Goal: Book appointment/travel/reservation

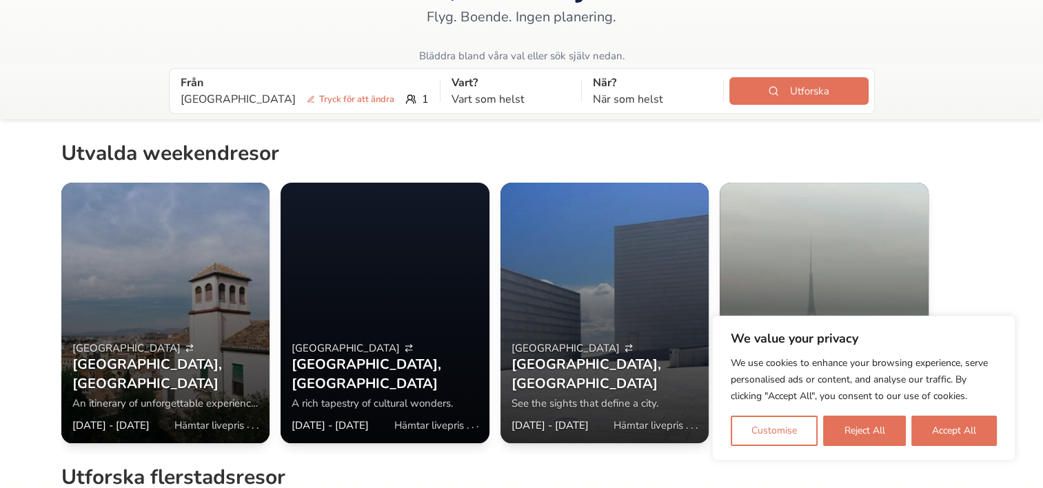
scroll to position [138, 0]
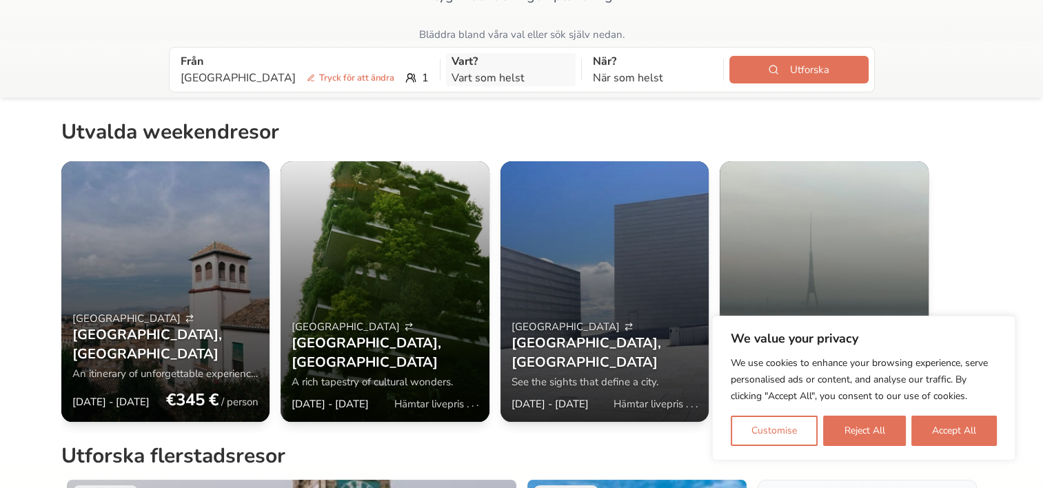
click at [451, 74] on p "Vart som helst" at bounding box center [510, 78] width 119 height 17
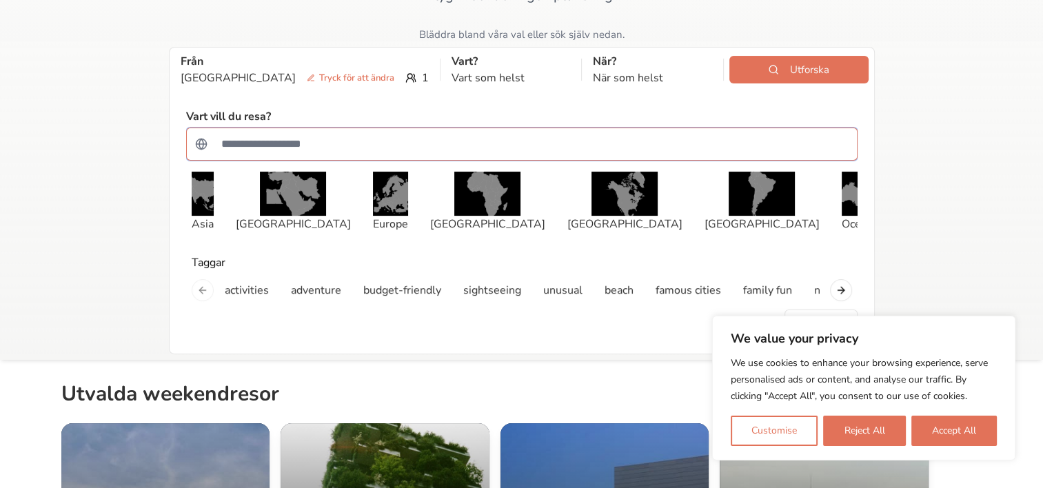
click at [338, 142] on input "Sök efter ett land" at bounding box center [530, 144] width 635 height 28
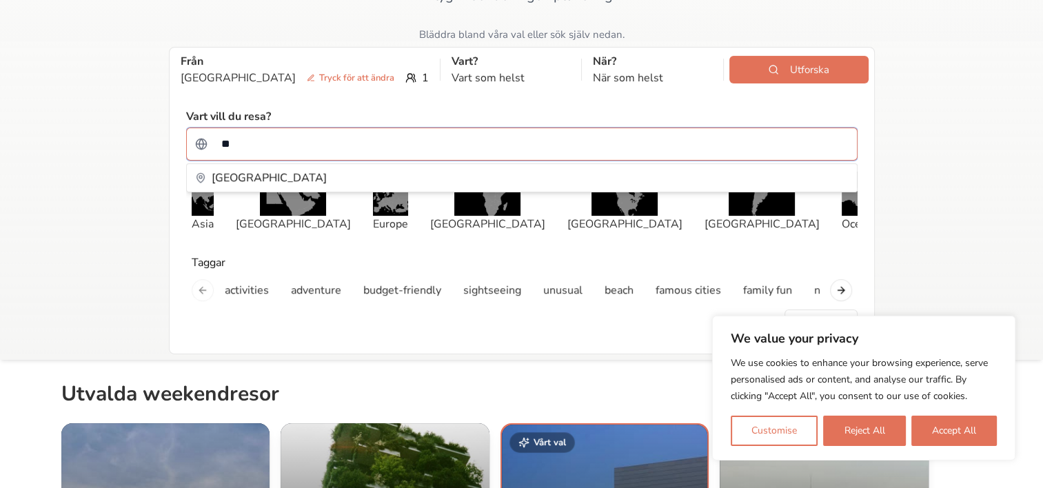
type input "*"
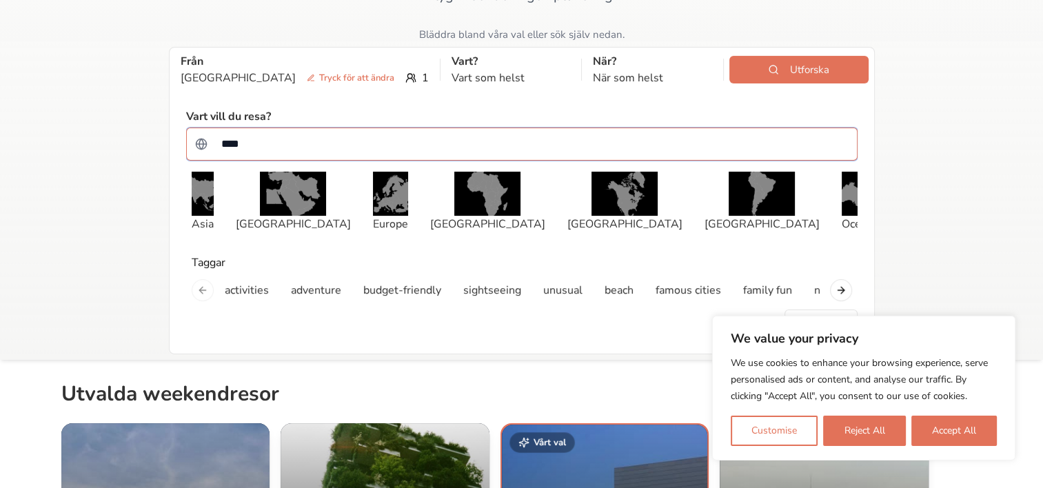
type input "***"
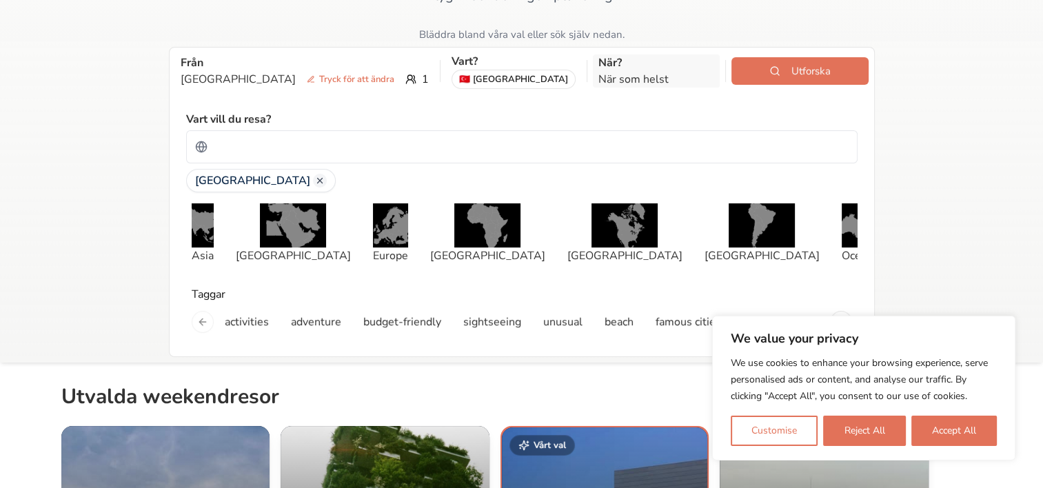
click at [664, 83] on p "När som helst" at bounding box center [656, 79] width 116 height 17
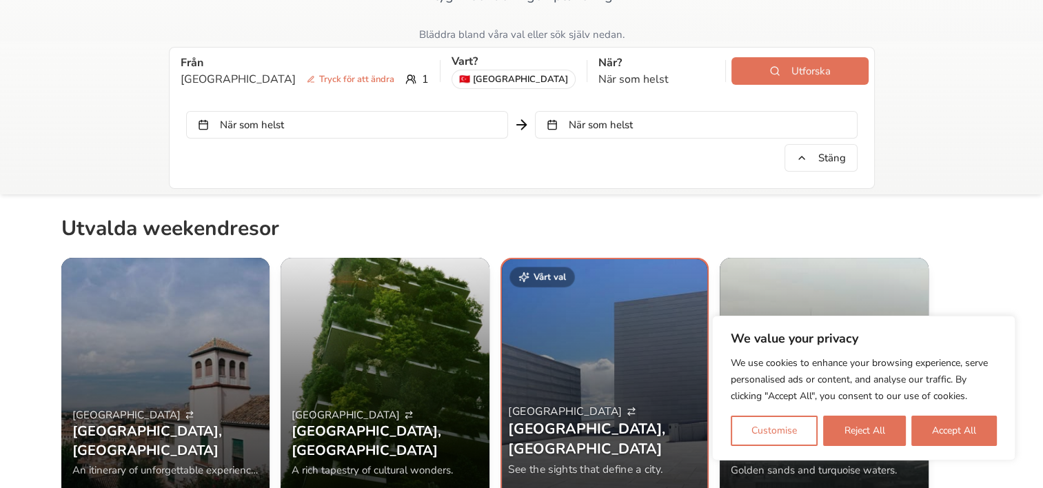
click at [422, 129] on button "När som helst" at bounding box center [347, 125] width 322 height 28
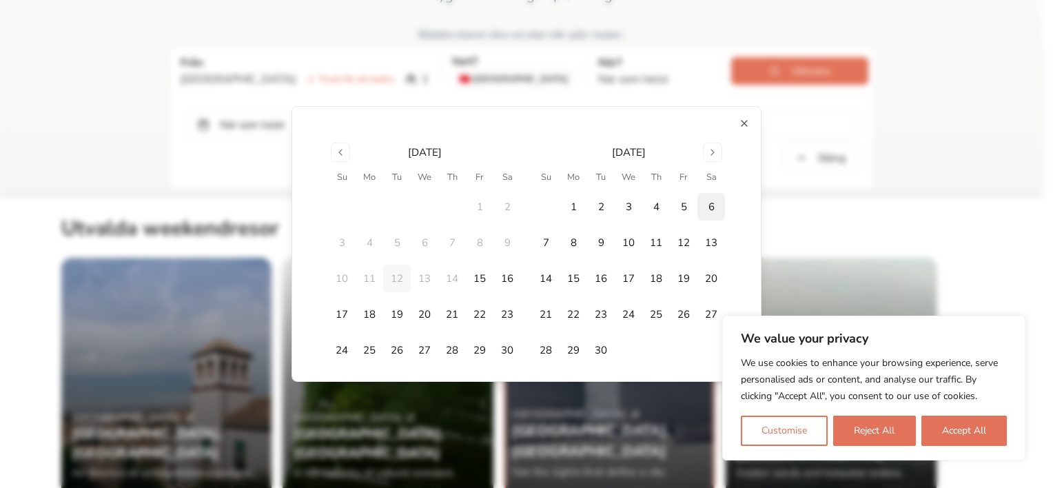
click at [708, 210] on button "6" at bounding box center [711, 207] width 28 height 28
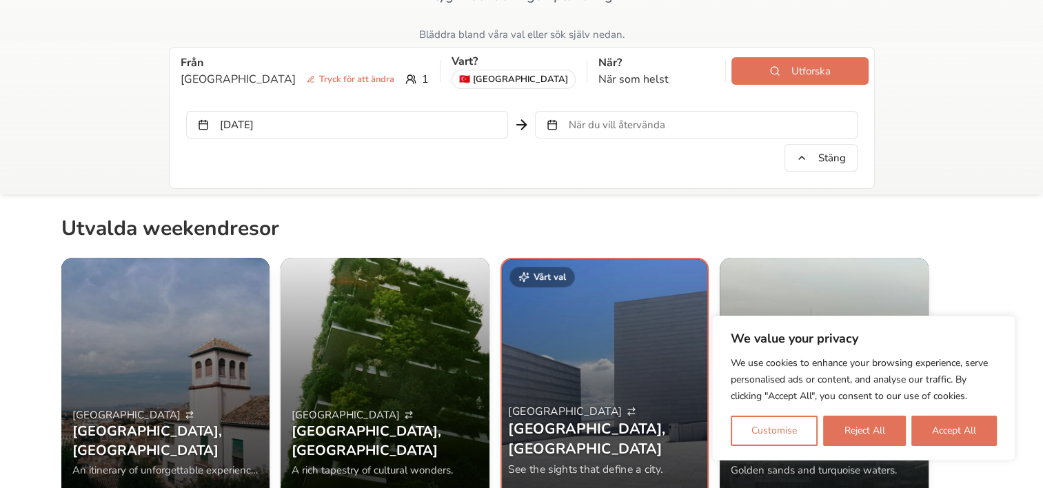
click at [679, 121] on button "När du vill återvända" at bounding box center [696, 125] width 322 height 28
click at [976, 436] on button "Accept All" at bounding box center [953, 431] width 85 height 30
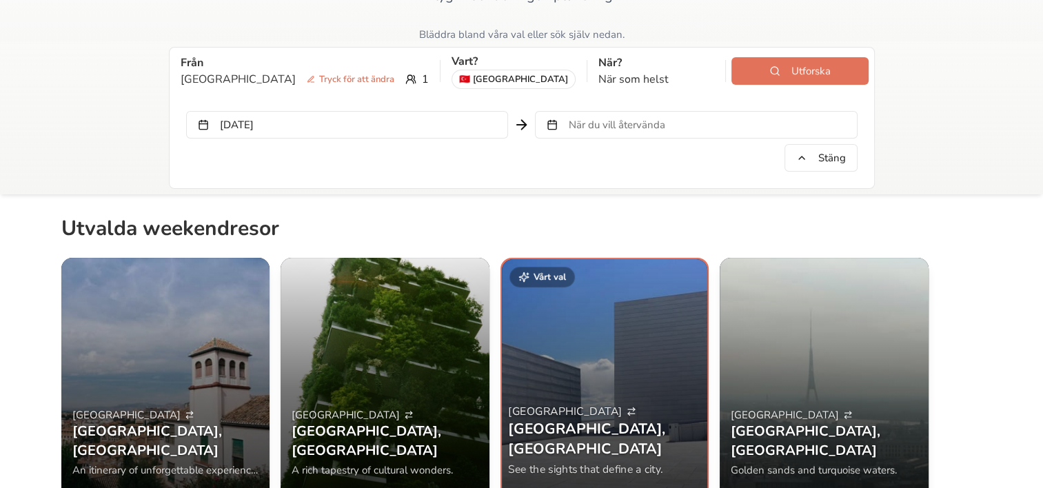
click at [722, 127] on button "När du vill återvända" at bounding box center [696, 125] width 322 height 28
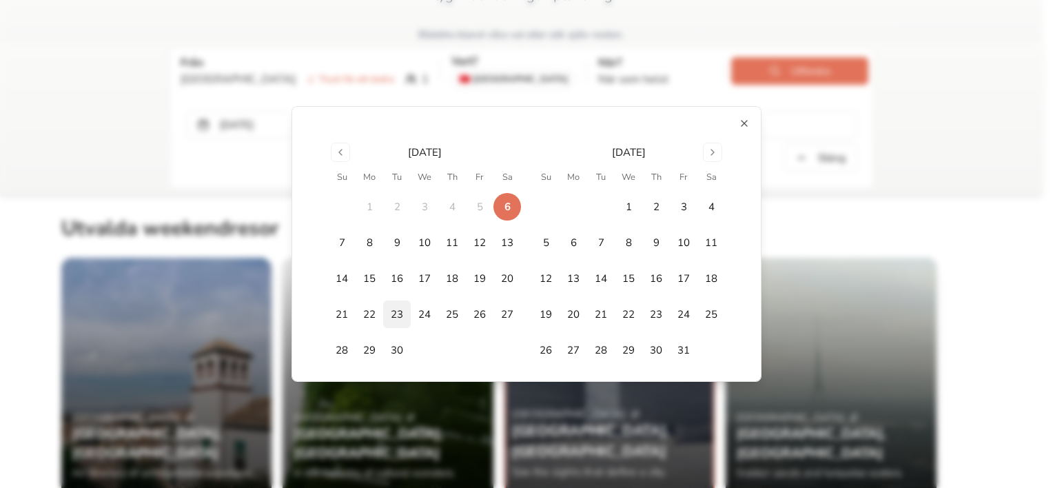
click at [396, 310] on button "23" at bounding box center [397, 314] width 28 height 28
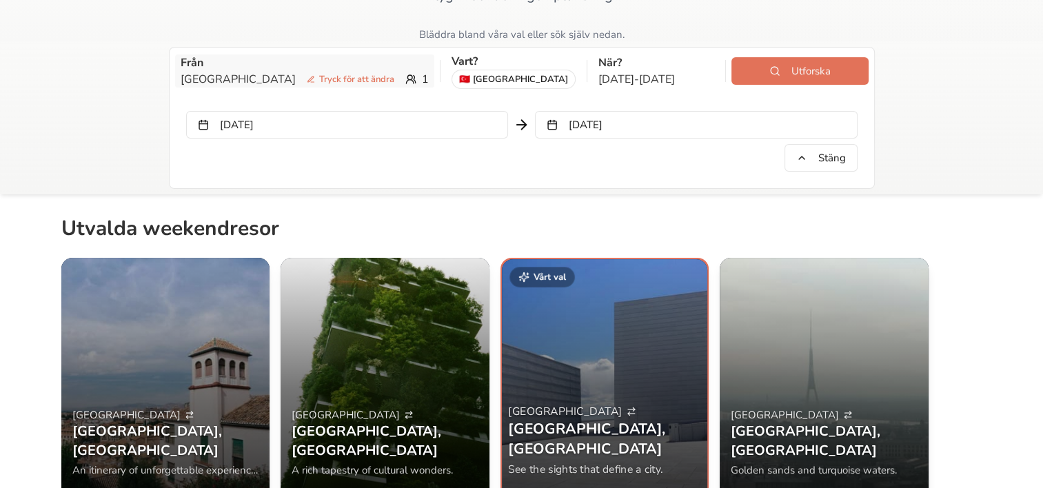
click at [363, 78] on div "Copenhagen Tryck för att [PERSON_NAME] 1" at bounding box center [305, 79] width 248 height 17
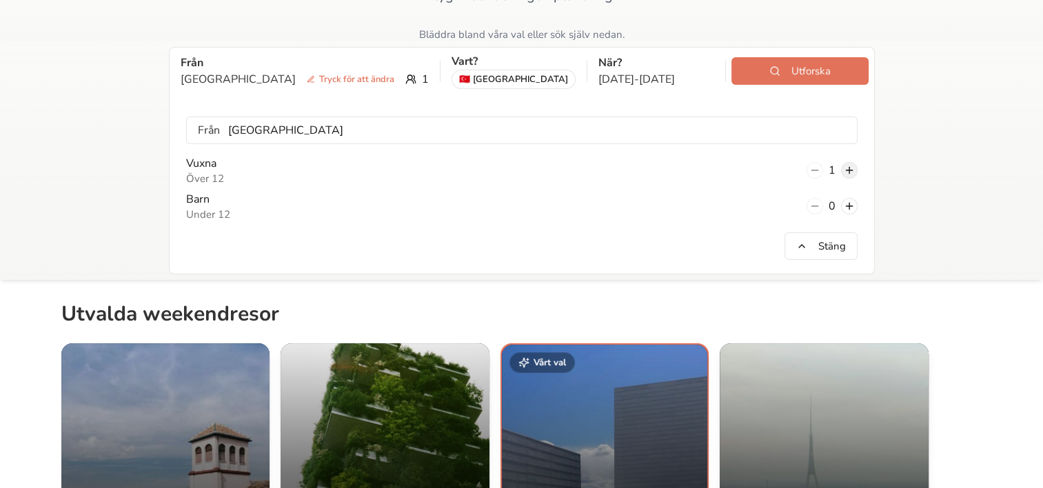
click at [848, 174] on button at bounding box center [849, 170] width 17 height 17
click at [852, 205] on button at bounding box center [849, 206] width 17 height 17
click at [794, 61] on button "Utforska" at bounding box center [799, 71] width 136 height 28
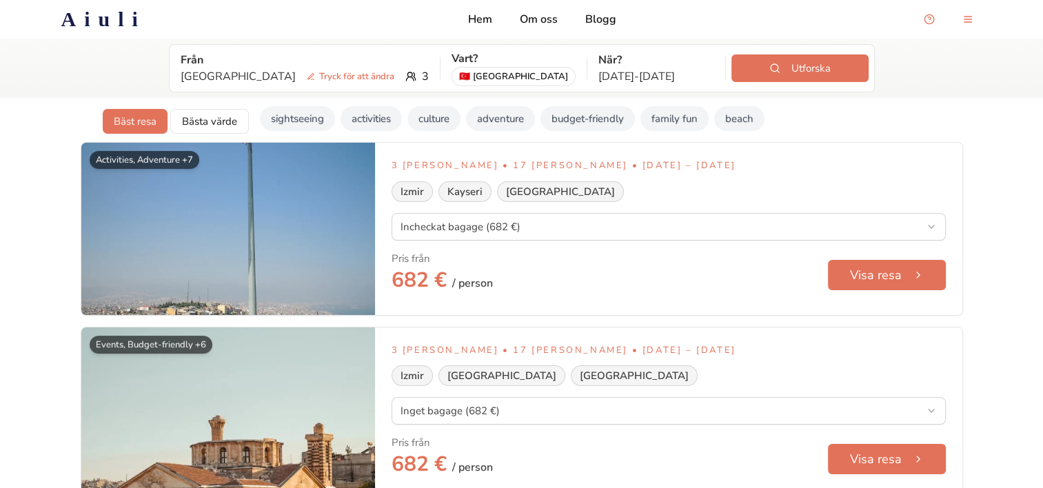
click at [557, 303] on div "Activities, Adventure +7 3 [PERSON_NAME] • 17 [PERSON_NAME] • [DATE] – [DATE] I…" at bounding box center [521, 229] width 881 height 172
click at [932, 269] on button "Visa resa" at bounding box center [886, 274] width 120 height 31
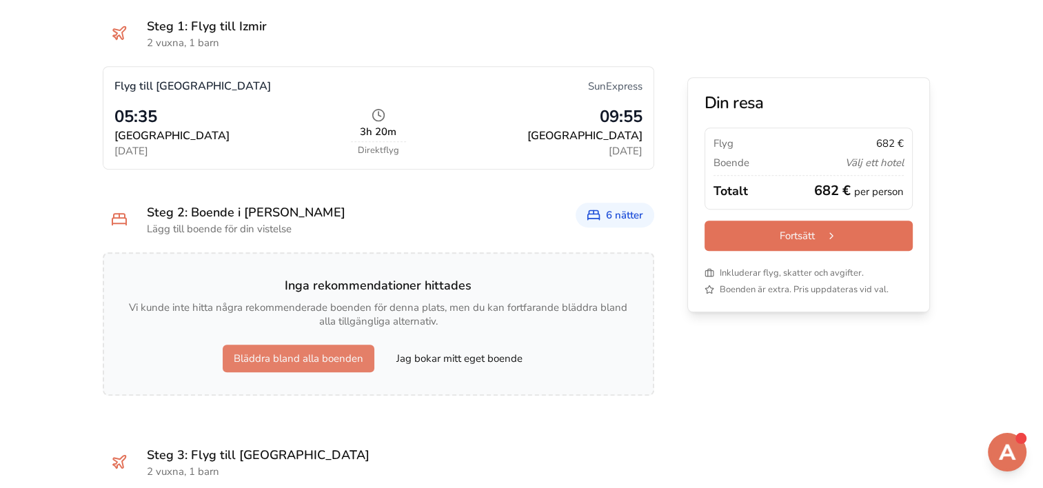
scroll to position [689, 0]
